Goal: Check status: Check status

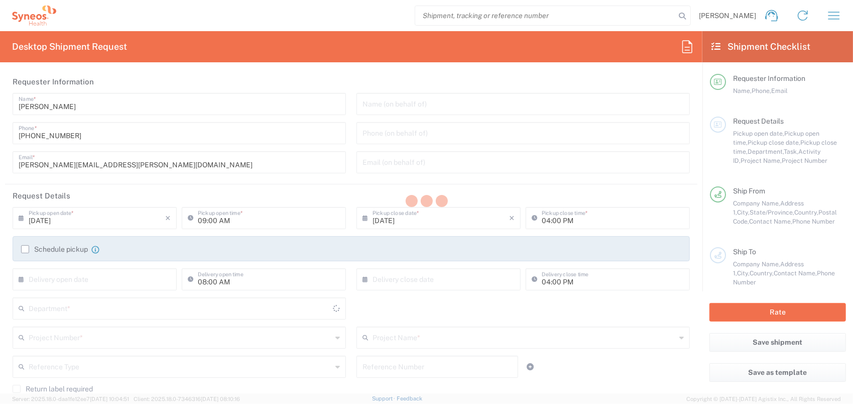
type input "8350"
type input "[GEOGRAPHIC_DATA]"
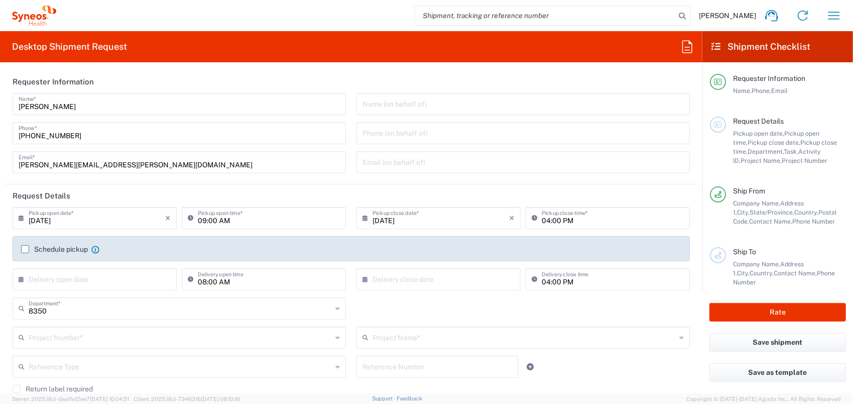
type input "SYNEOS HEALTH CLINIQUE INC-[GEOGRAPHIC_DATA]"
click at [830, 15] on icon "button" at bounding box center [834, 16] width 16 height 16
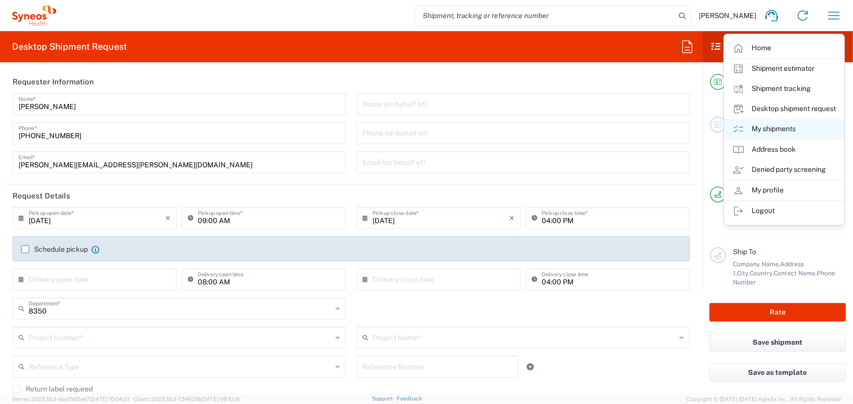
click at [770, 129] on link "My shipments" at bounding box center [783, 129] width 119 height 20
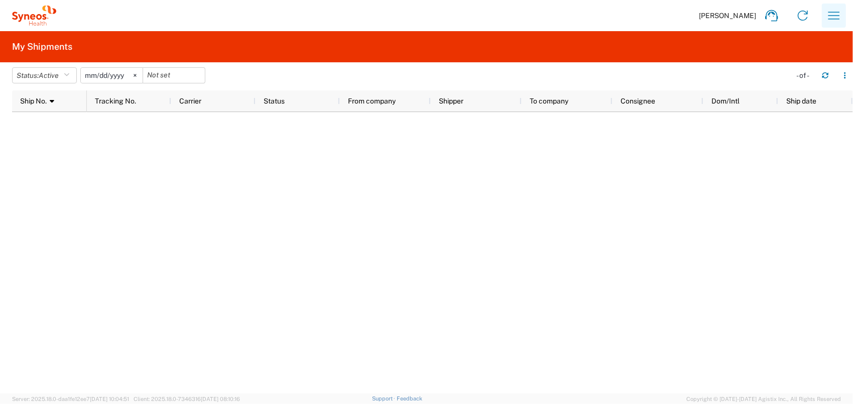
click at [827, 16] on icon "button" at bounding box center [834, 16] width 16 height 16
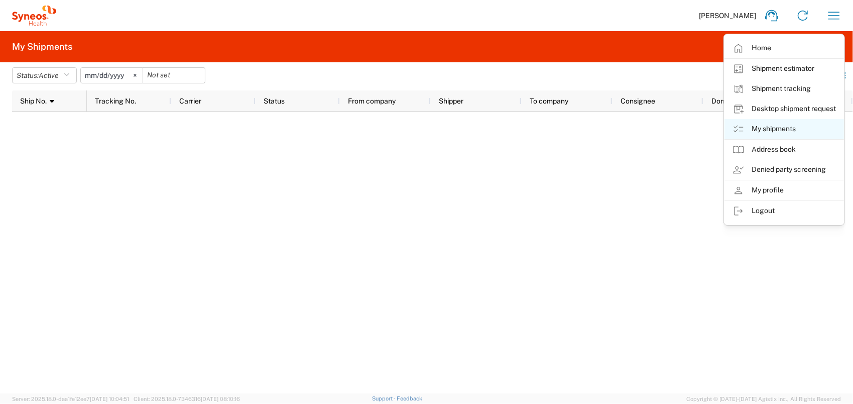
click at [781, 127] on link "My shipments" at bounding box center [783, 129] width 119 height 20
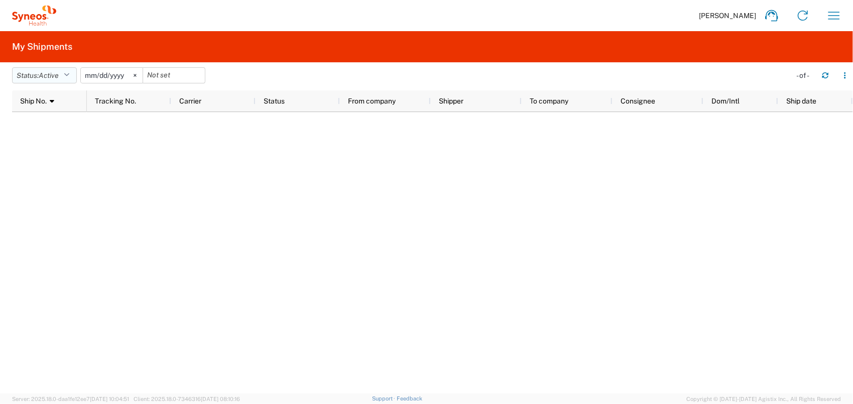
click at [66, 73] on icon "button" at bounding box center [67, 75] width 6 height 7
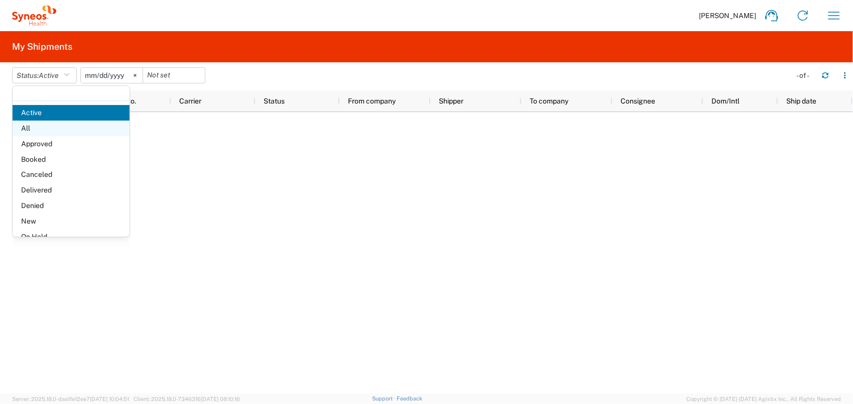
click at [51, 128] on span "All" at bounding box center [71, 128] width 117 height 16
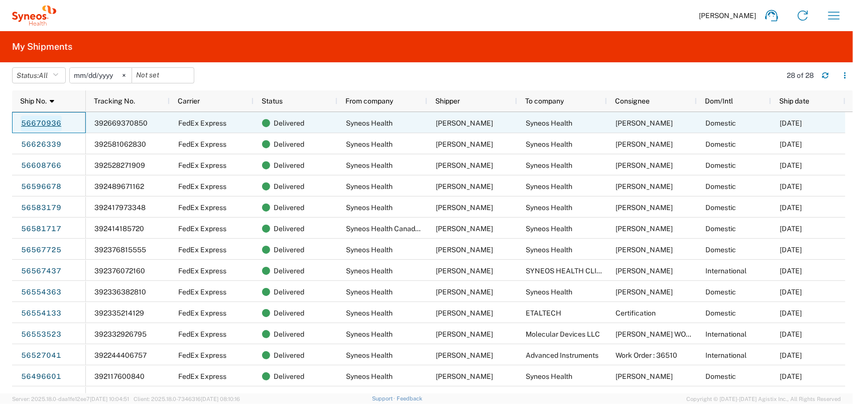
click at [32, 118] on link "56670936" at bounding box center [41, 123] width 41 height 16
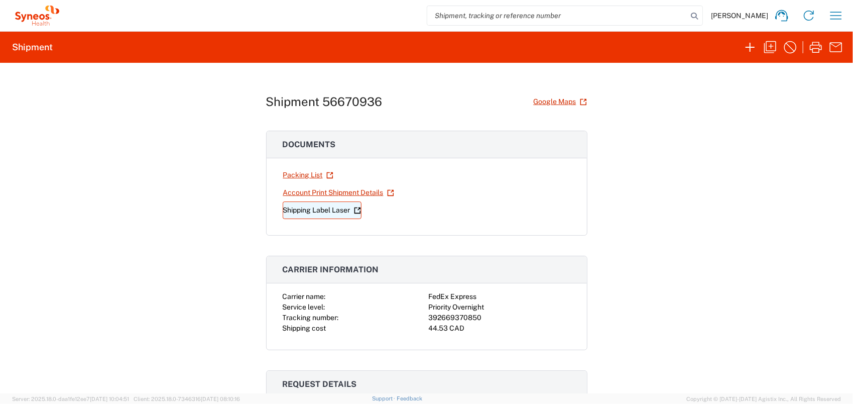
click at [304, 206] on link "Shipping Label Laser" at bounding box center [322, 210] width 79 height 18
